Goal: Task Accomplishment & Management: Manage account settings

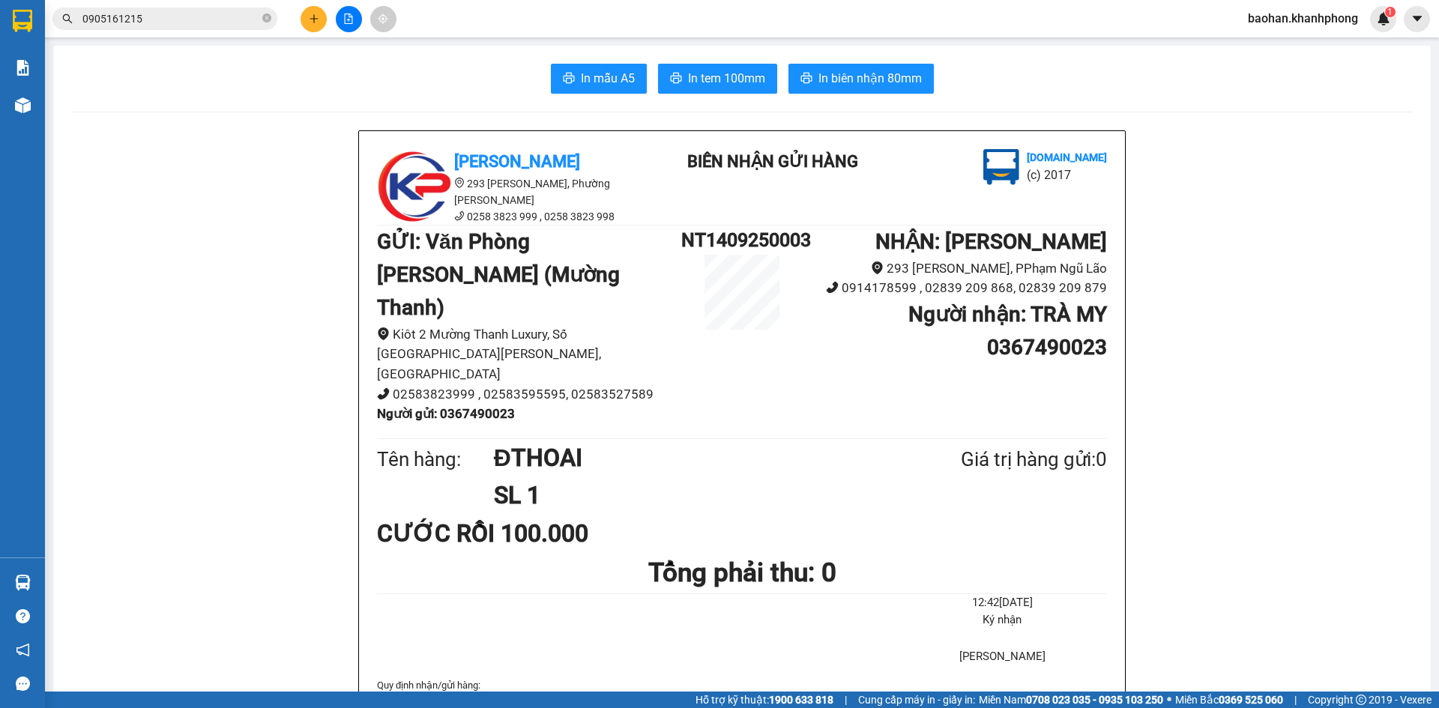
click at [1299, 14] on span "baohan.khanhphong" at bounding box center [1302, 18] width 134 height 19
click at [1287, 49] on span "Đăng xuất" at bounding box center [1308, 46] width 103 height 16
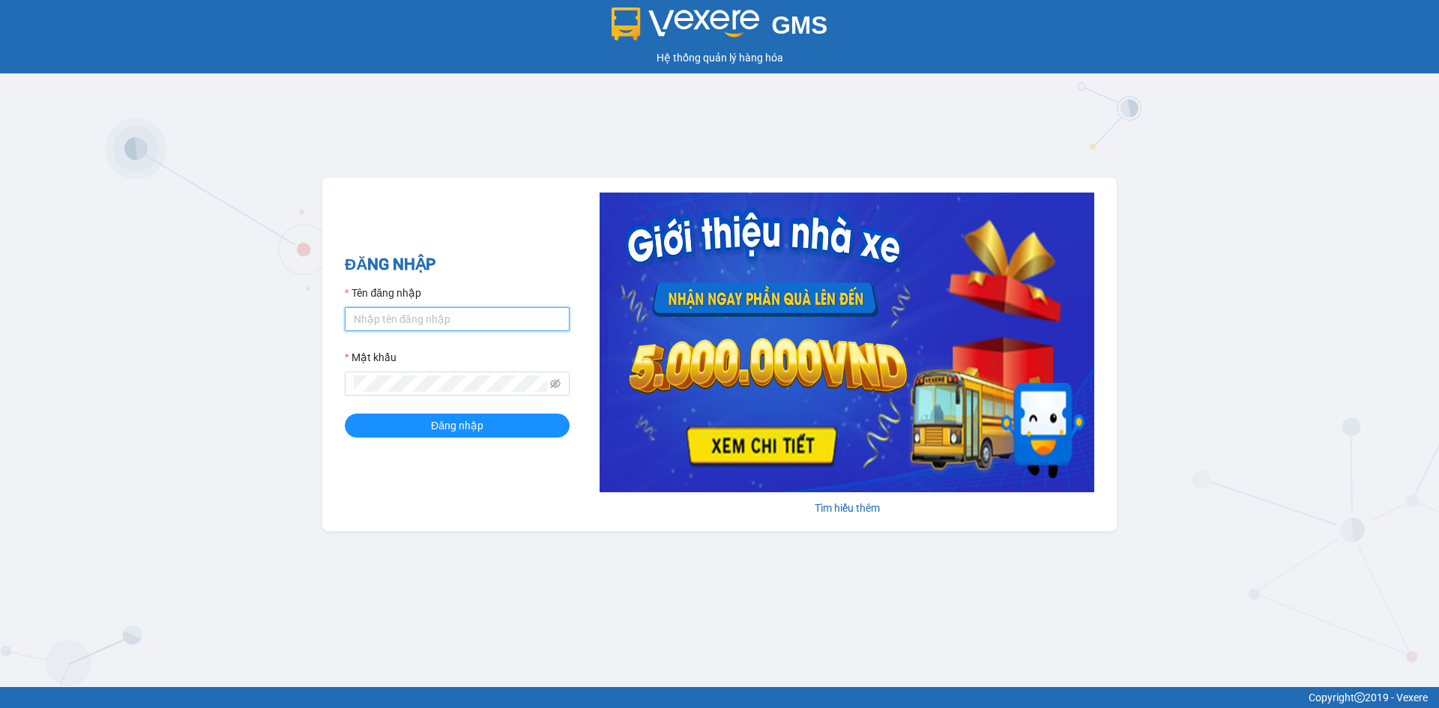
click at [474, 315] on input "Tên đăng nhập" at bounding box center [457, 319] width 225 height 24
type input "[MEDICAL_DATA].khanhphong"
click at [387, 373] on span at bounding box center [457, 384] width 225 height 24
click at [345, 414] on button "Đăng nhập" at bounding box center [457, 426] width 225 height 24
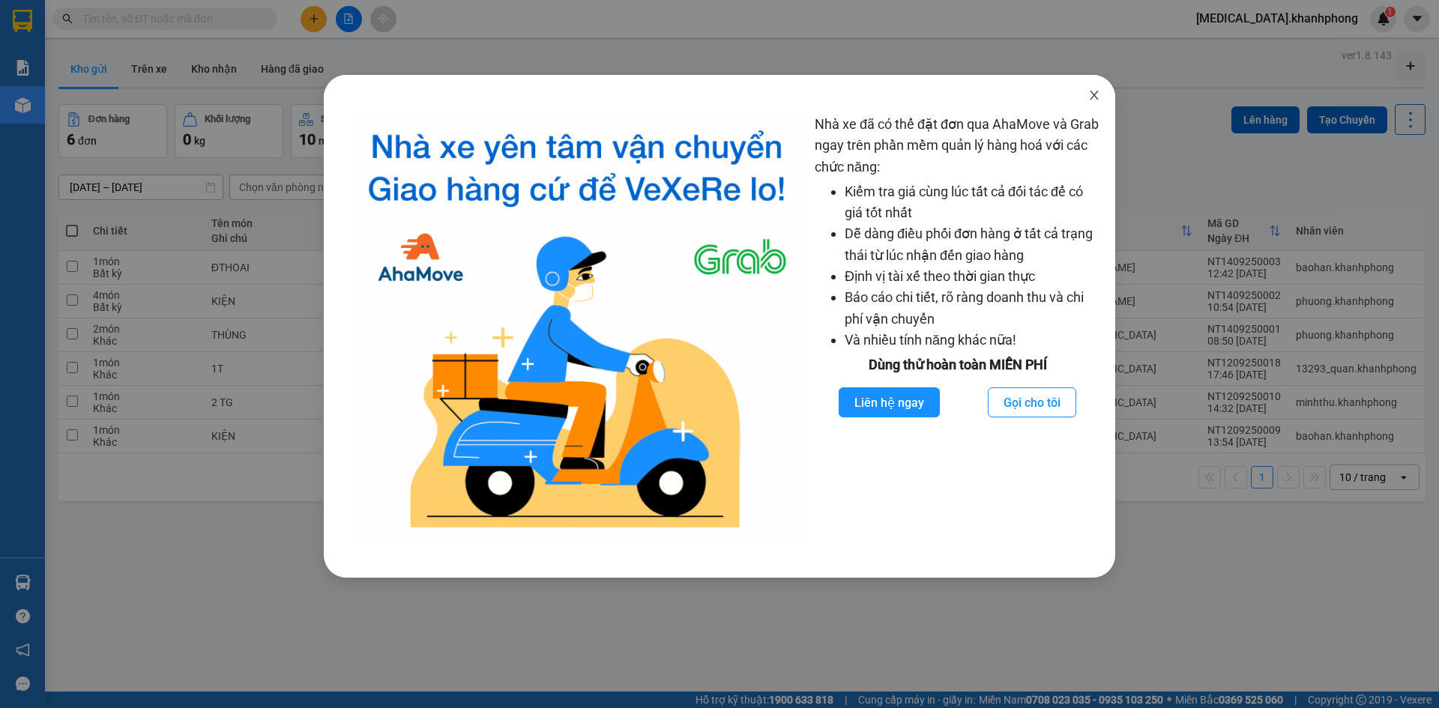
click at [1092, 98] on icon "close" at bounding box center [1093, 95] width 8 height 9
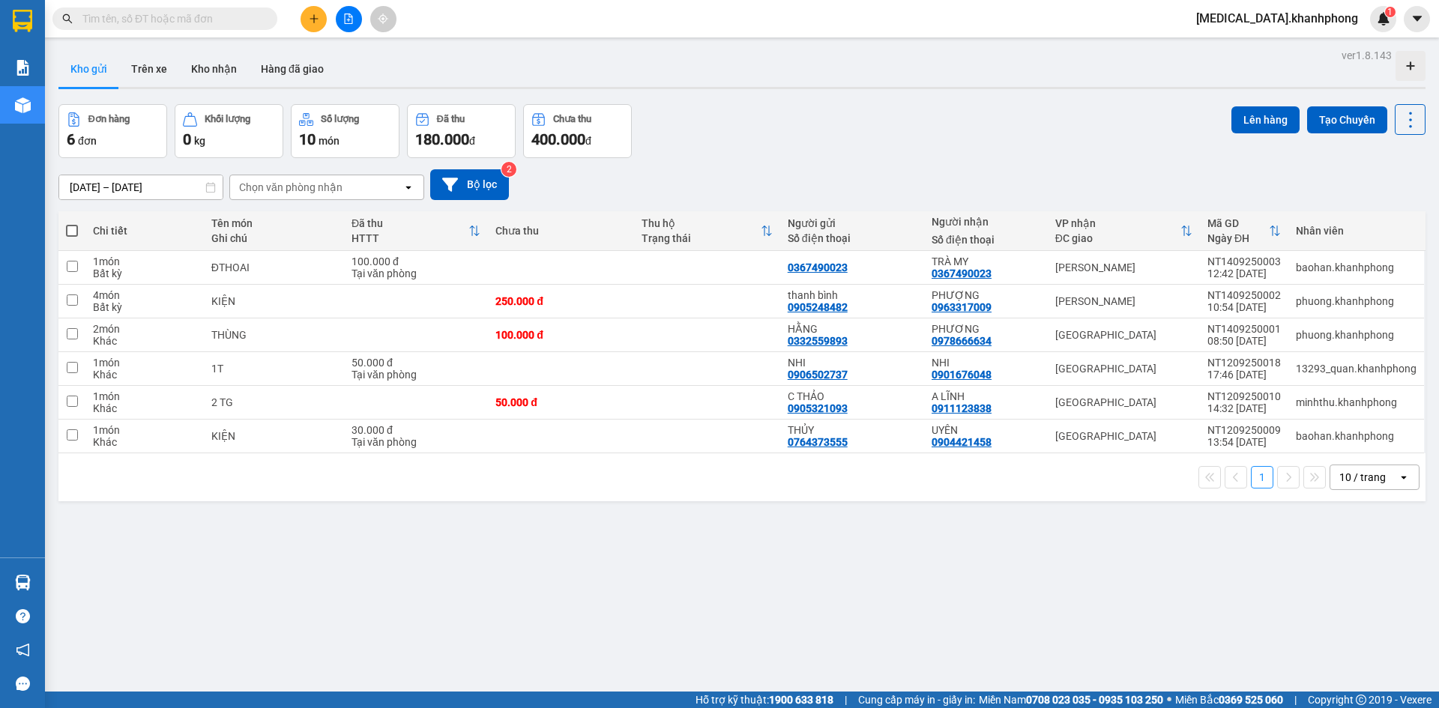
drag, startPoint x: 1348, startPoint y: 0, endPoint x: 904, endPoint y: 151, distance: 469.4
click at [935, 148] on div "Đơn hàng 6 đơn Khối lượng 0 kg Số lượng 10 món Đã thu 180.000 đ Chưa thu 400.00…" at bounding box center [741, 131] width 1367 height 54
